Goal: Information Seeking & Learning: Learn about a topic

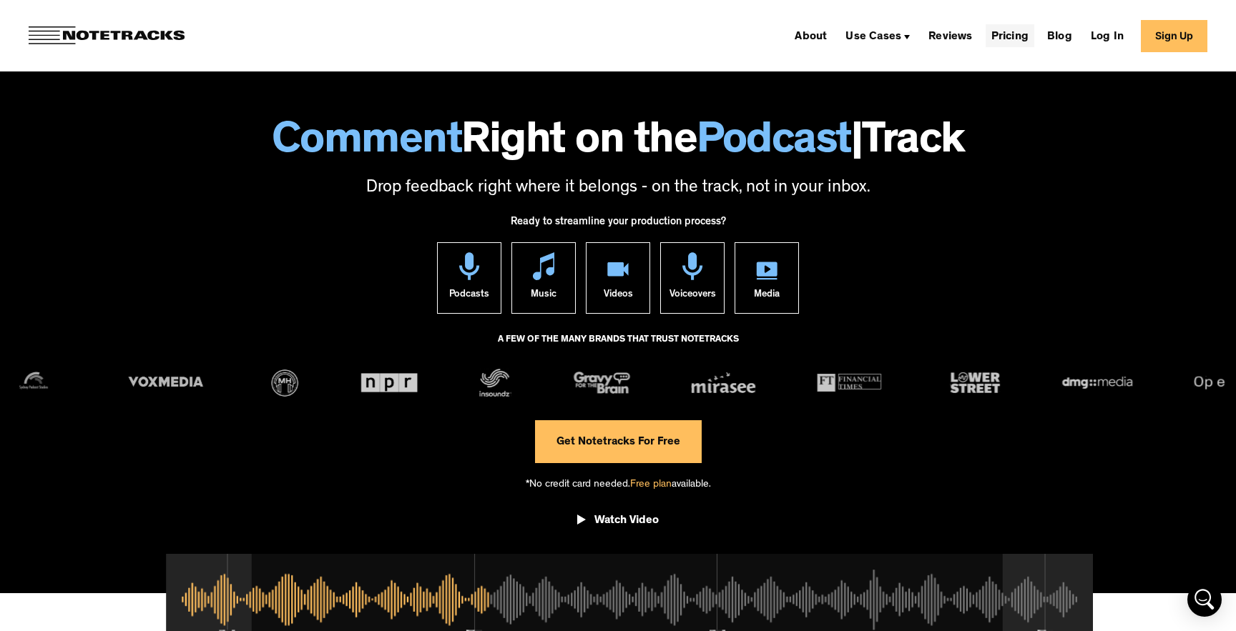
click at [1004, 39] on link "Pricing" at bounding box center [1009, 35] width 49 height 23
